Goal: Information Seeking & Learning: Learn about a topic

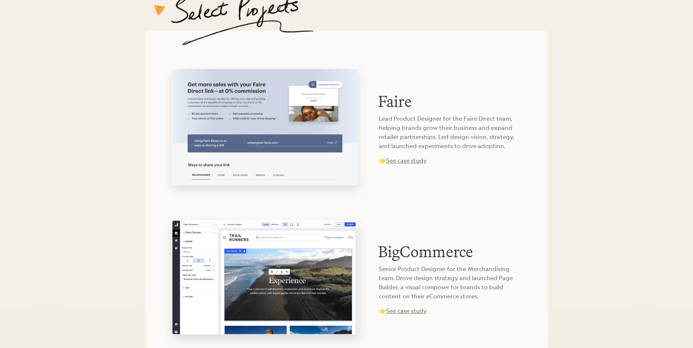
scroll to position [438, 0]
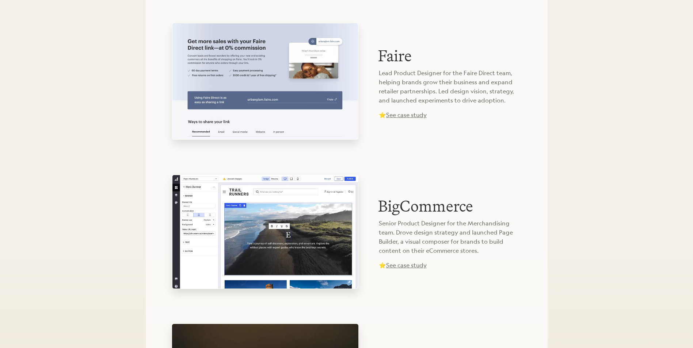
click at [414, 116] on span "See case study" at bounding box center [406, 115] width 41 height 8
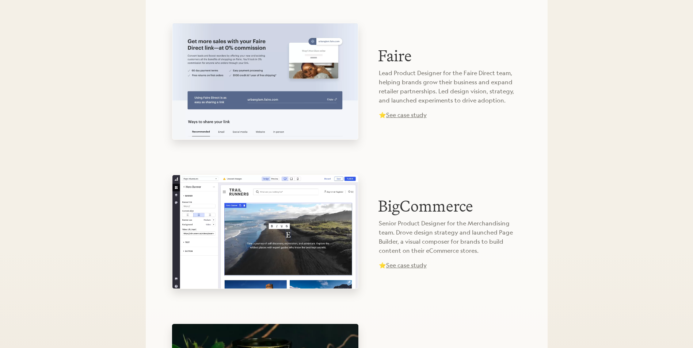
click at [285, 200] on video at bounding box center [265, 232] width 186 height 114
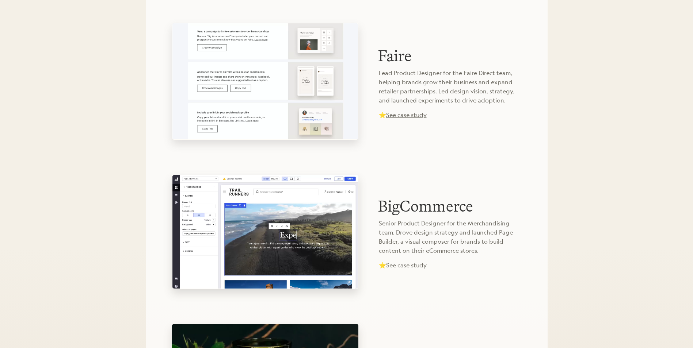
click at [414, 265] on span "See case study" at bounding box center [406, 265] width 41 height 8
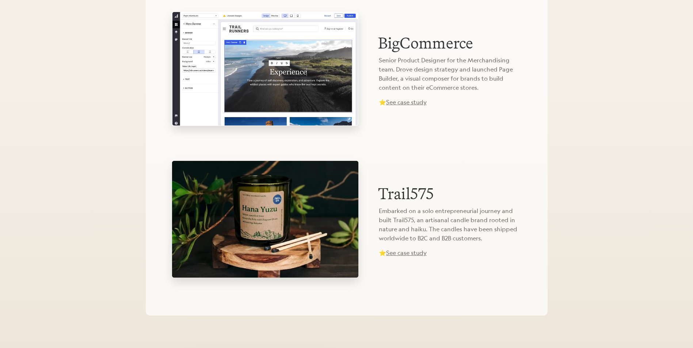
scroll to position [657, 0]
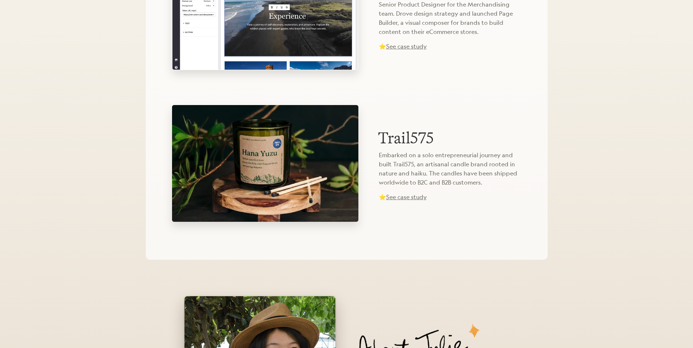
click at [326, 141] on video at bounding box center [265, 163] width 186 height 117
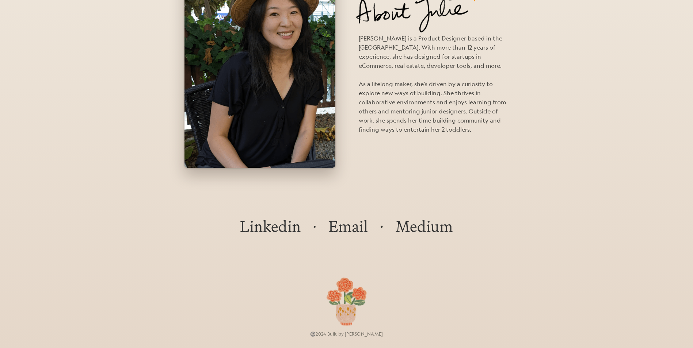
scroll to position [995, 0]
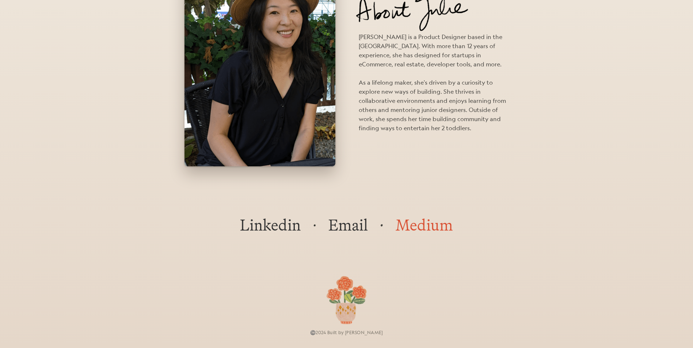
click at [421, 221] on link "Medium" at bounding box center [424, 225] width 57 height 15
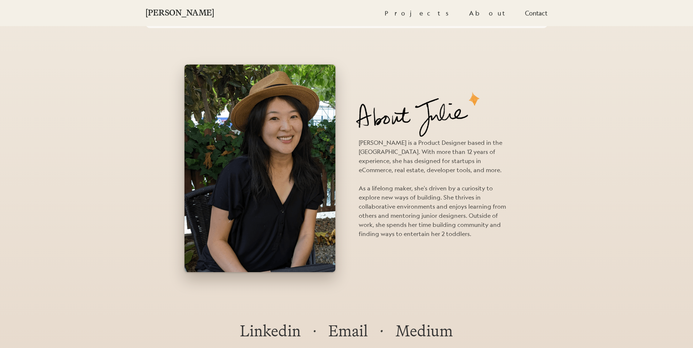
scroll to position [886, 0]
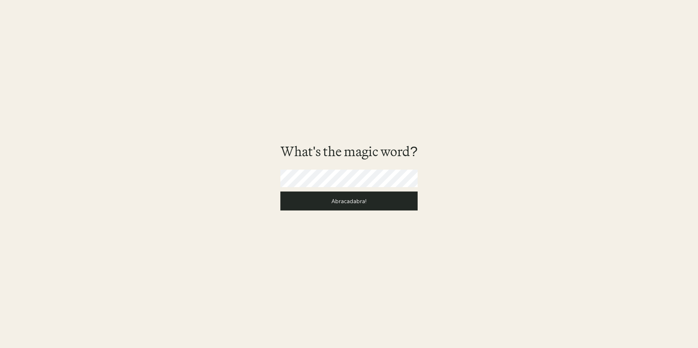
click at [280, 192] on input "Abracadabra!" at bounding box center [348, 201] width 137 height 19
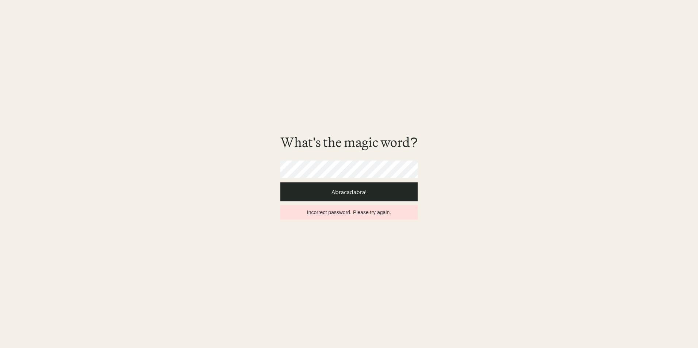
click at [280, 183] on input "Abracadabra!" at bounding box center [348, 192] width 137 height 19
